Goal: Task Accomplishment & Management: Complete application form

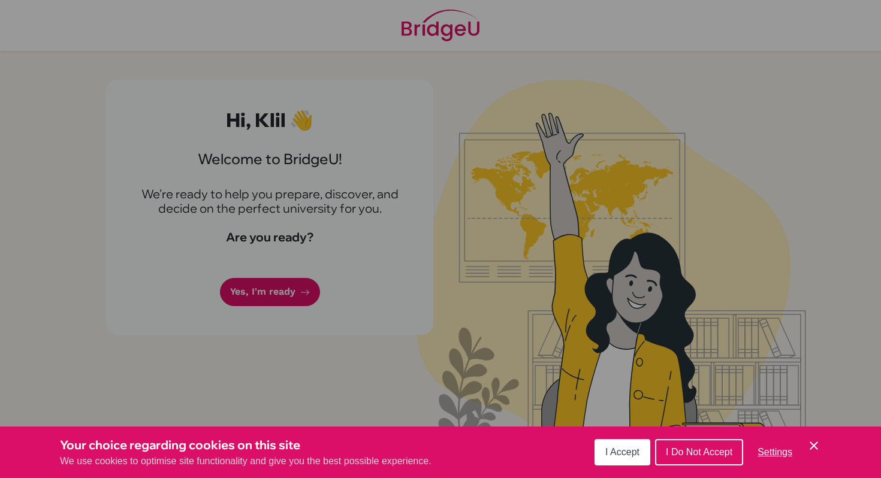
click at [815, 443] on icon "Cookie Control Close Icon" at bounding box center [813, 446] width 14 height 14
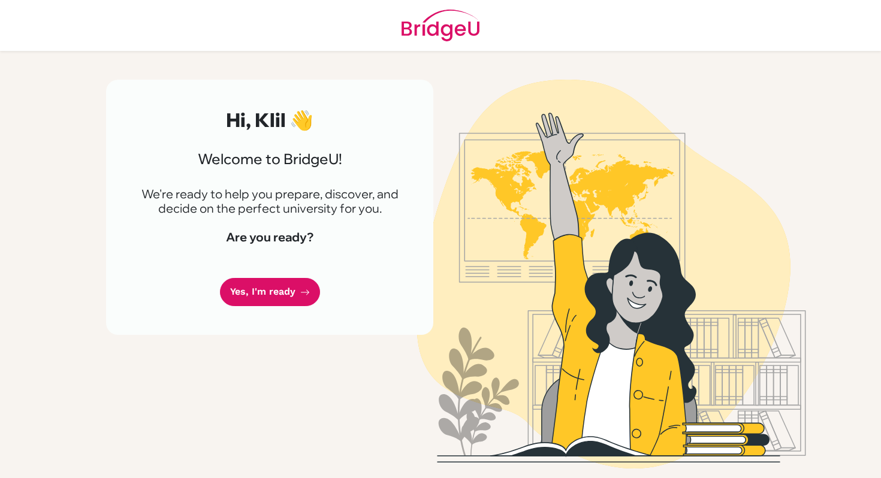
click at [279, 317] on div "Hi, Klil 👋 Welcome to [GEOGRAPHIC_DATA]! We're ready to help you prepare, disco…" at bounding box center [269, 207] width 327 height 255
click at [270, 294] on link "Yes, I'm ready" at bounding box center [270, 292] width 100 height 28
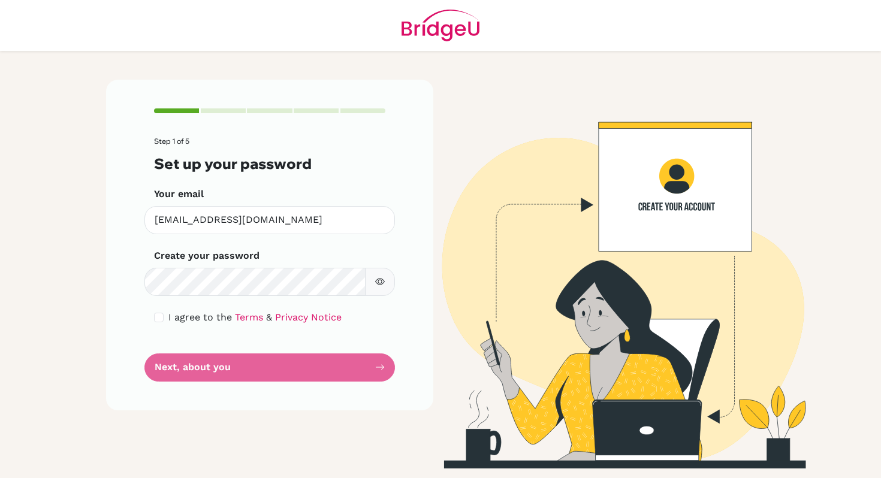
click at [382, 291] on button "button" at bounding box center [380, 282] width 30 height 28
click at [382, 292] on button "button" at bounding box center [380, 282] width 30 height 28
click at [158, 312] on div "I agree to the Terms & Privacy Notice" at bounding box center [269, 317] width 231 height 14
click at [158, 313] on input "checkbox" at bounding box center [159, 318] width 10 height 10
checkbox input "true"
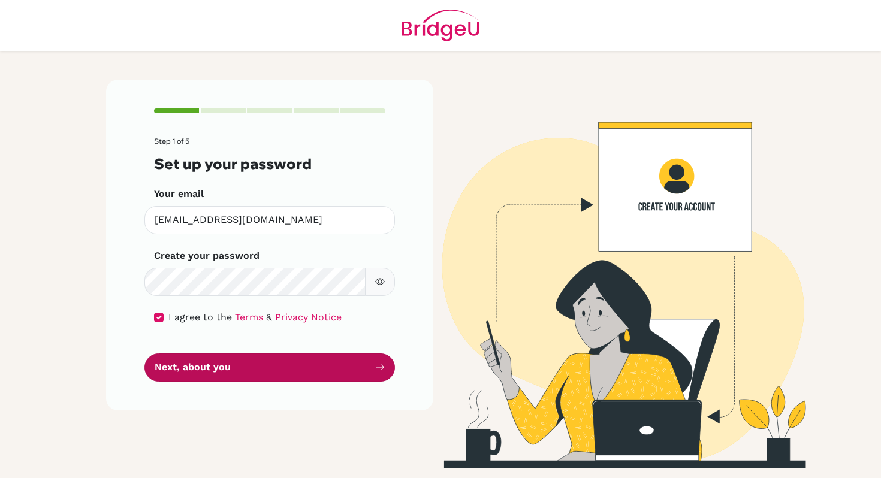
click at [190, 373] on button "Next, about you" at bounding box center [269, 367] width 250 height 28
